Goal: Find specific page/section: Find specific page/section

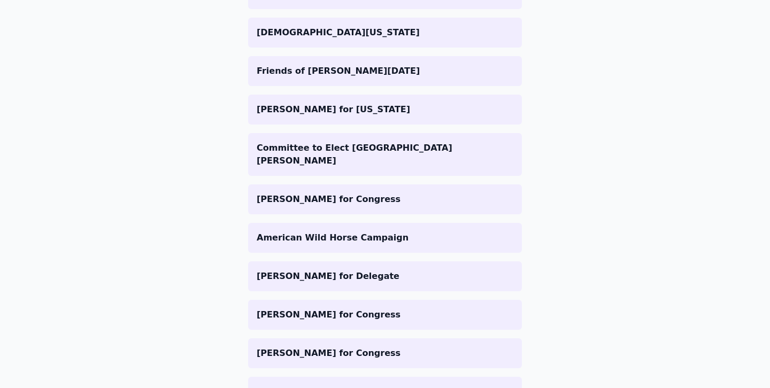
scroll to position [866, 0]
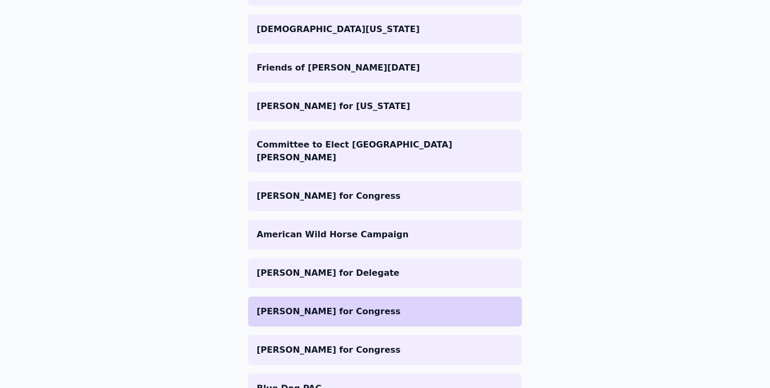
click at [339, 297] on li "[PERSON_NAME] for Congress" at bounding box center [385, 312] width 274 height 30
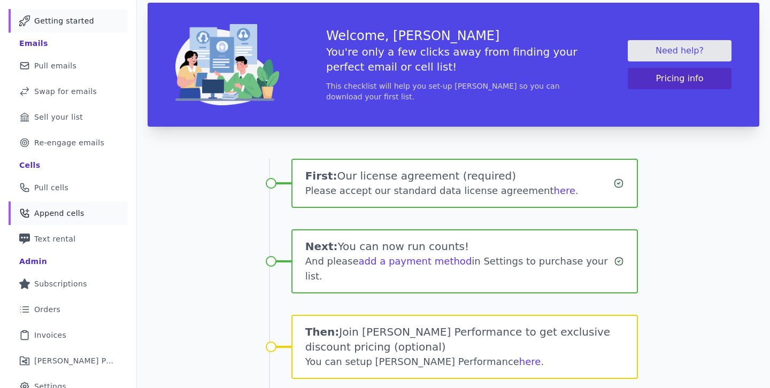
scroll to position [87, 0]
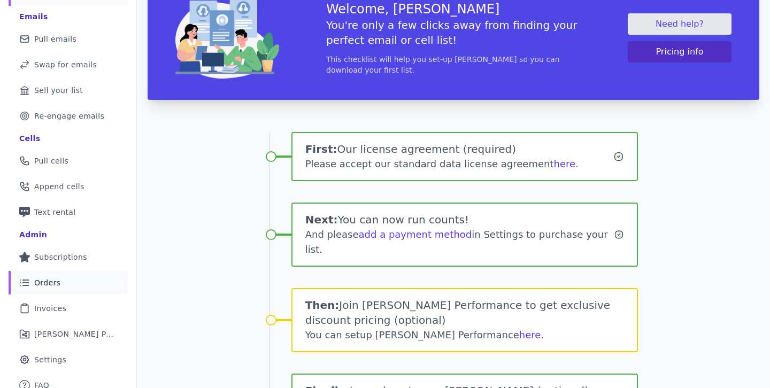
click at [74, 288] on link "List Icon Outline of bulleted list Orders" at bounding box center [68, 283] width 119 height 24
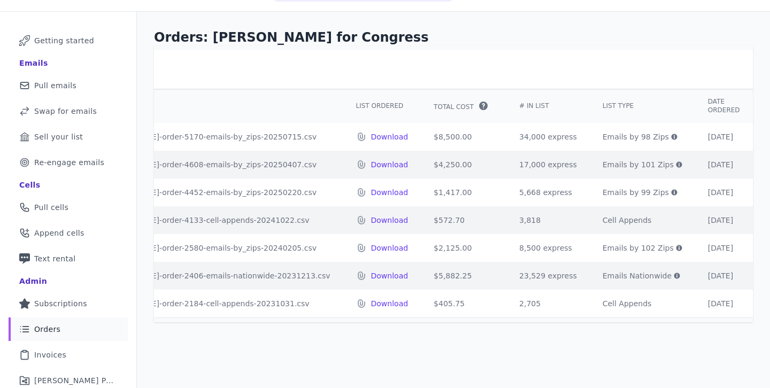
scroll to position [26, 0]
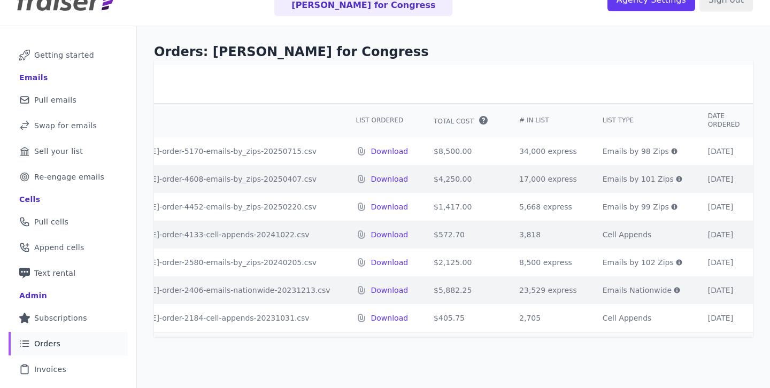
click at [426, 178] on td "$4,250.00" at bounding box center [464, 179] width 86 height 28
drag, startPoint x: 676, startPoint y: 180, endPoint x: 642, endPoint y: 180, distance: 34.2
click at [696, 180] on td "04/07/25" at bounding box center [725, 179] width 58 height 28
